Goal: Obtain resource: Obtain resource

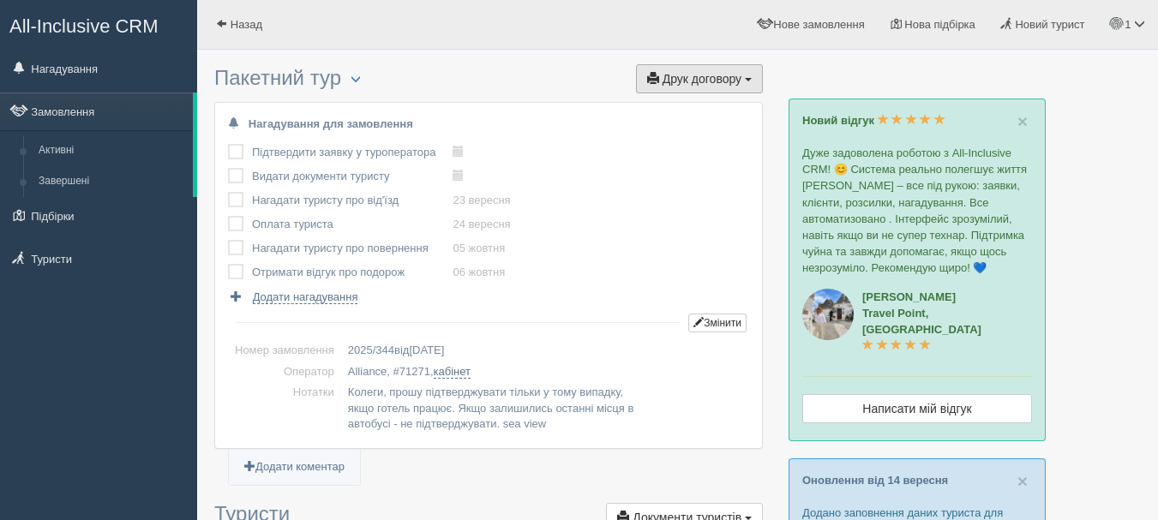
click at [690, 80] on span "Друк договору" at bounding box center [701, 79] width 79 height 14
click at [672, 111] on link "Alliance" at bounding box center [693, 110] width 135 height 28
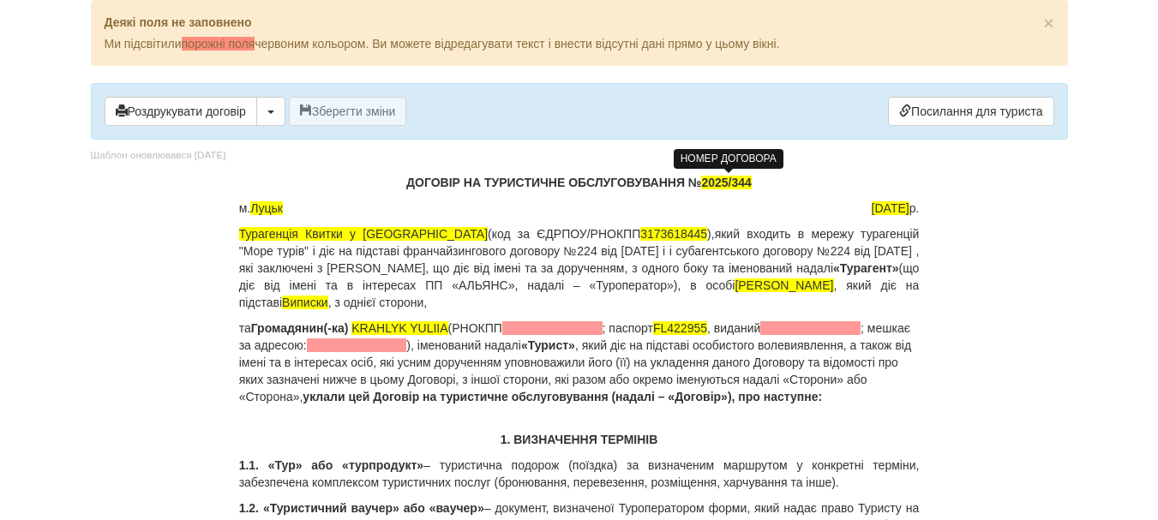
click at [751, 185] on span "2025/344" at bounding box center [726, 183] width 50 height 14
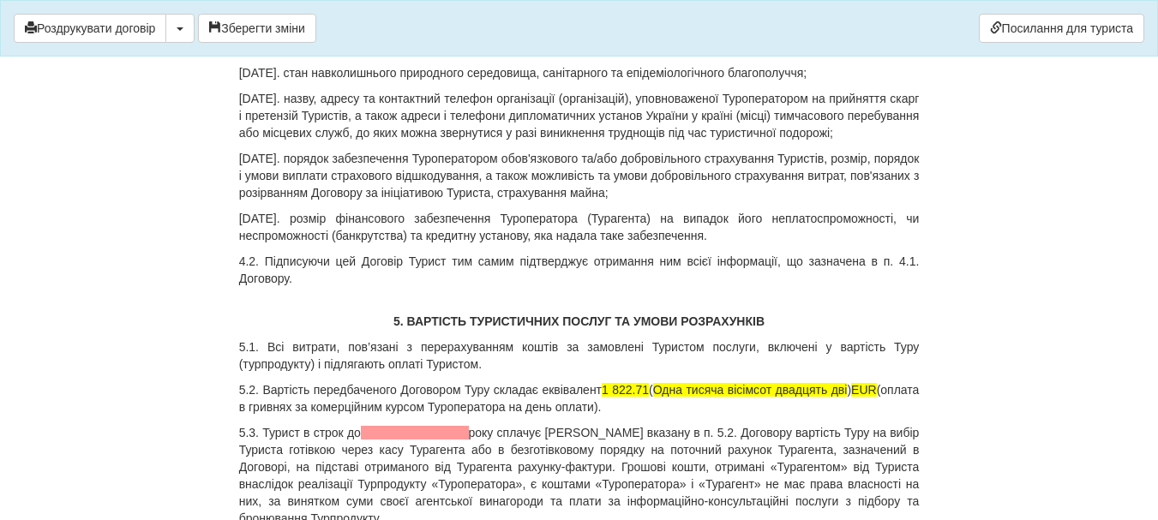
scroll to position [2399, 0]
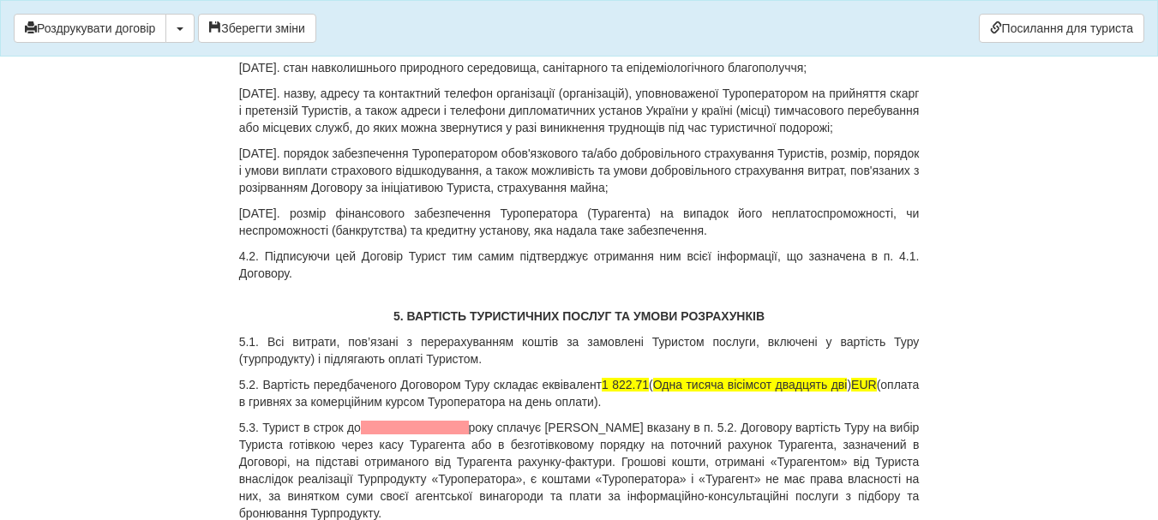
click at [667, 401] on p "5.2. Вартість передбаченого Договором Туру складає еквівалент 1 822.71 ( Одна т…" at bounding box center [579, 393] width 680 height 34
click at [670, 398] on p "5.2. Вартість передбаченого Договором Туру складає еквівалент 1 822.71 ( Одна т…" at bounding box center [579, 393] width 680 height 34
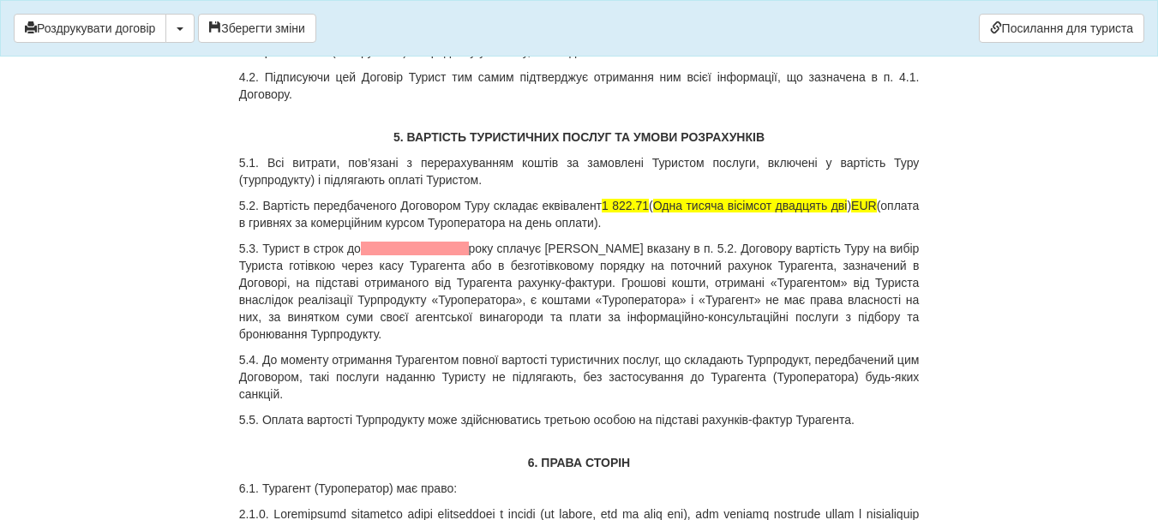
scroll to position [2571, 0]
